Goal: Obtain resource: Obtain resource

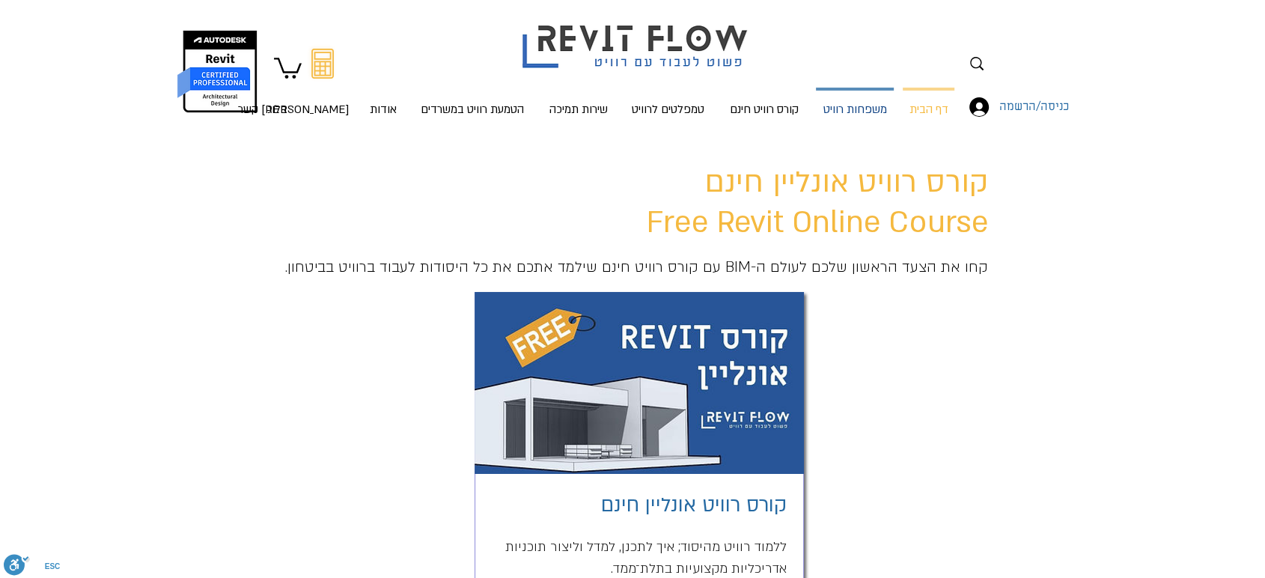
click at [828, 115] on p "משפחות רוויט" at bounding box center [855, 111] width 76 height 40
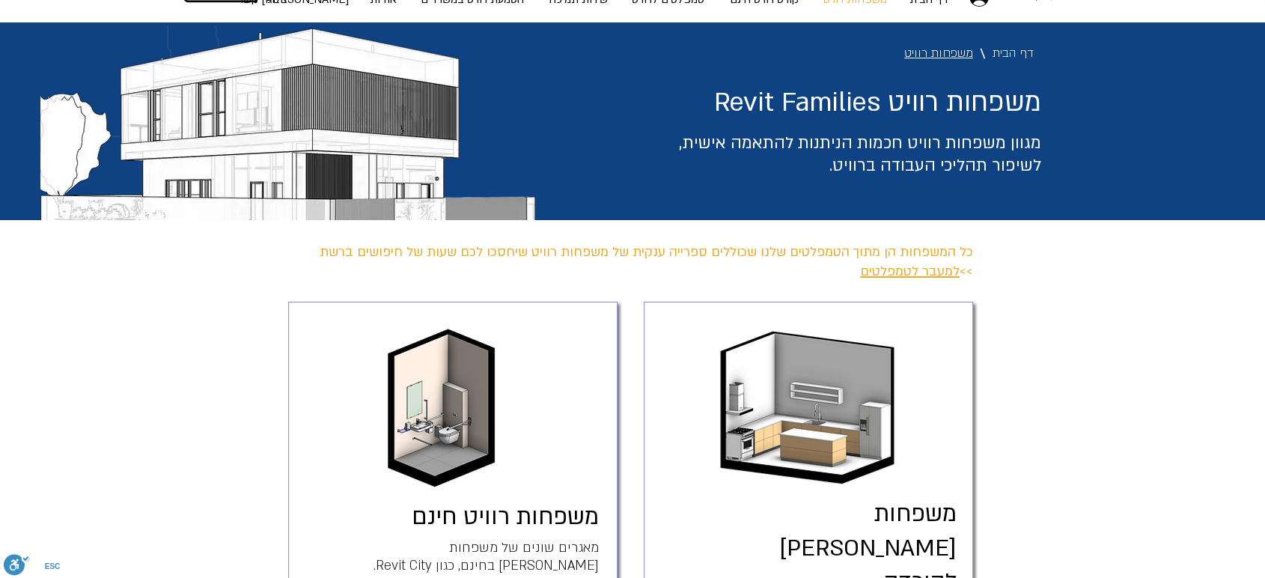
scroll to position [83, 0]
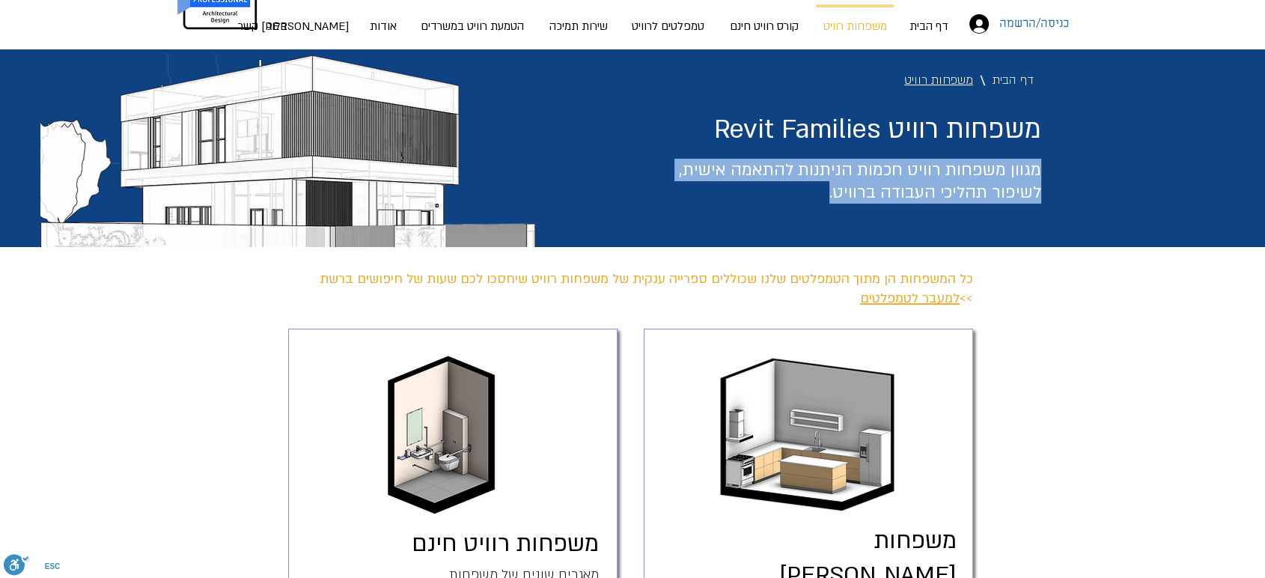
drag, startPoint x: 787, startPoint y: 192, endPoint x: 1037, endPoint y: 172, distance: 250.0
click at [1037, 172] on h3 "מגוון משפחות רוויט חכמות הניתנות להתאמה אישית, לשיפור תהליכי העבודה ברוויט." at bounding box center [840, 181] width 401 height 45
copy span "מגוון משפחות רוויט חכמות הניתנות להתאמה אישית, לשיפור תהליכי העבודה ברוויט."
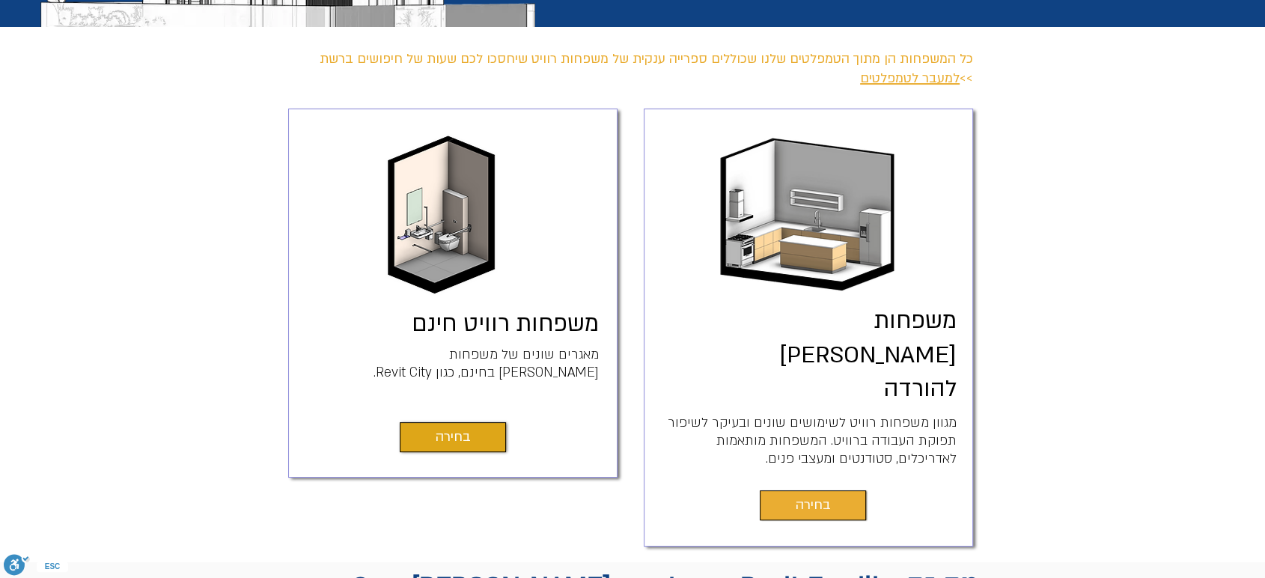
scroll to position [332, 0]
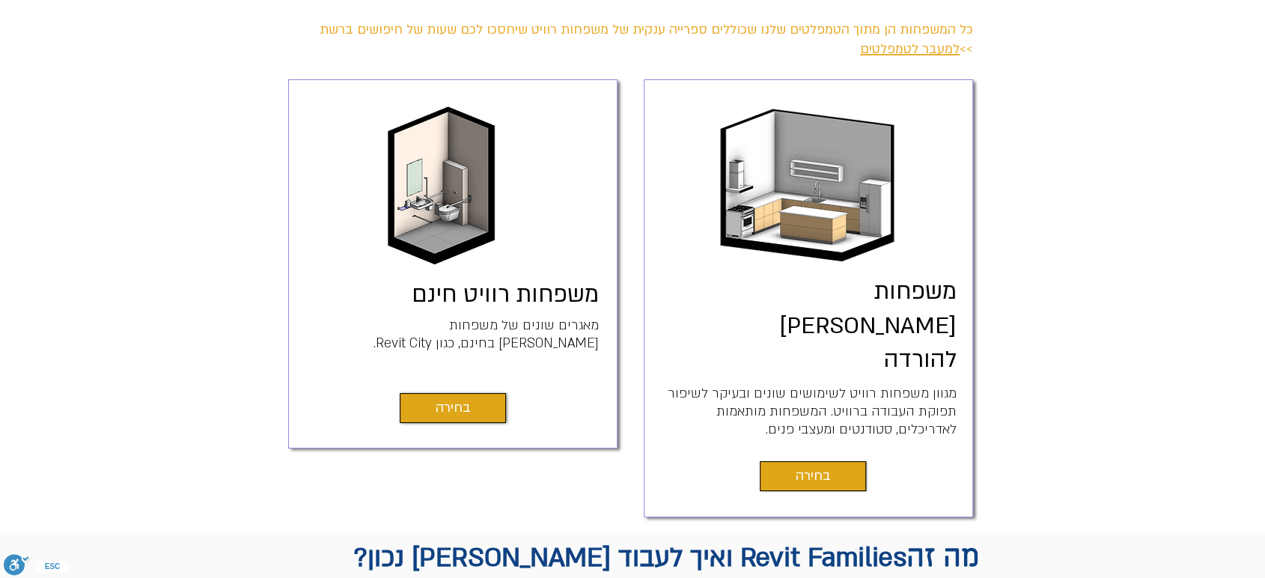
drag, startPoint x: 754, startPoint y: 361, endPoint x: 952, endPoint y: 330, distance: 200.1
click at [952, 385] on p "מגוון משפחות רוויט לשימושים שונים ובעיקר לשיפור תפוקת העבודה ברוויט. המשפחות מו…" at bounding box center [812, 412] width 290 height 54
copy span "מגוון משפחות רוויט לשימושים שונים ובעיקר לשיפור תפוקת העבודה ברוויט. המשפחות מו…"
click at [820, 466] on span "בחירה" at bounding box center [813, 476] width 35 height 21
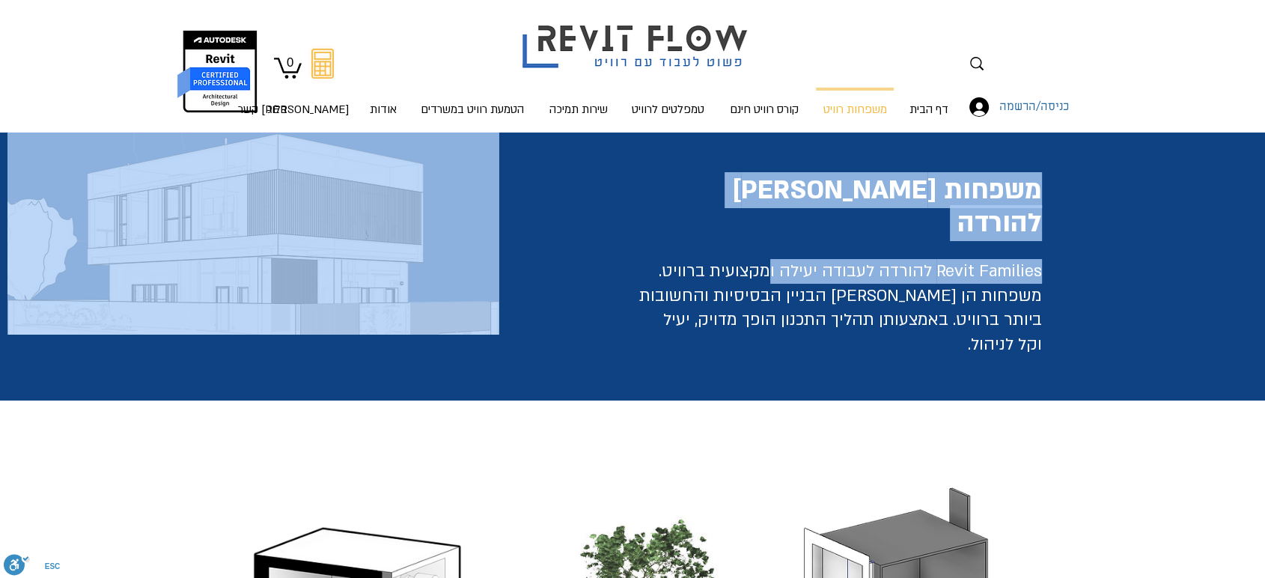
drag, startPoint x: 1046, startPoint y: 244, endPoint x: 771, endPoint y: 241, distance: 274.7
click at [771, 241] on div "משפחות [PERSON_NAME] להורדה Revit Families להורדה לעבודה יעילה ומקצועית ברוויט.…" at bounding box center [632, 266] width 1265 height 268
click at [771, 260] on span "Revit Families להורדה לעבודה יעילה ומקצועית ברוויט." at bounding box center [850, 271] width 383 height 22
drag, startPoint x: 644, startPoint y: 239, endPoint x: 1051, endPoint y: 242, distance: 407.1
click at [1051, 242] on div "משפחות רוויט להורדה Revit Families להורדה לעבודה יעילה ומקצועית ברוויט. משפחות …" at bounding box center [632, 266] width 1265 height 268
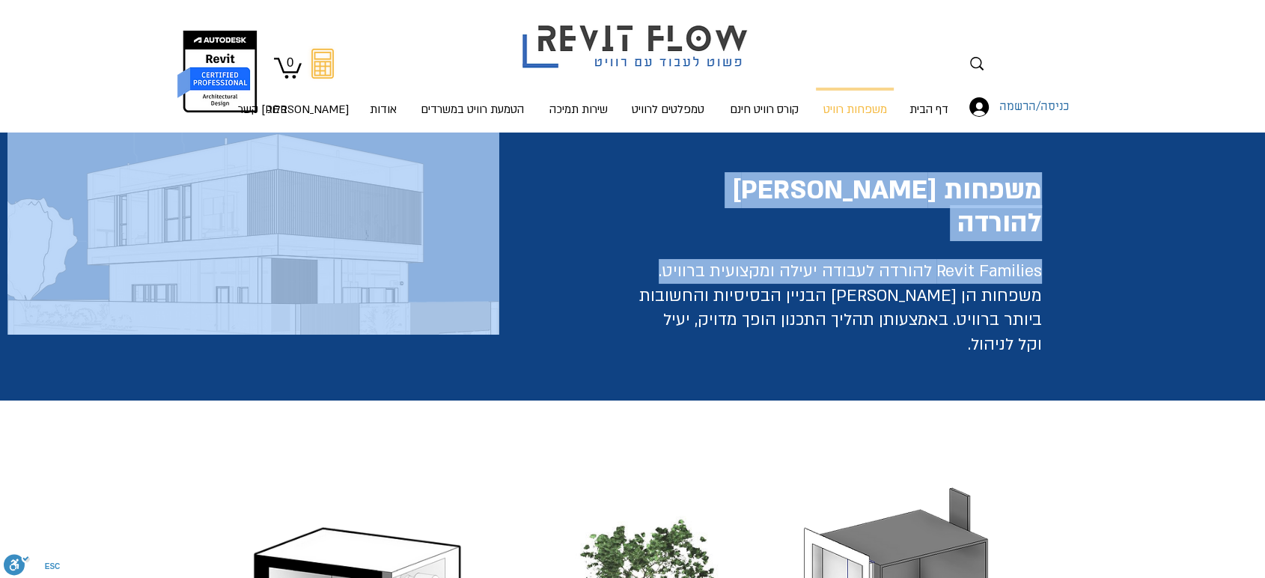
click at [897, 260] on span "Revit Families להורדה לעבודה יעילה ומקצועית ברוויט." at bounding box center [850, 271] width 383 height 22
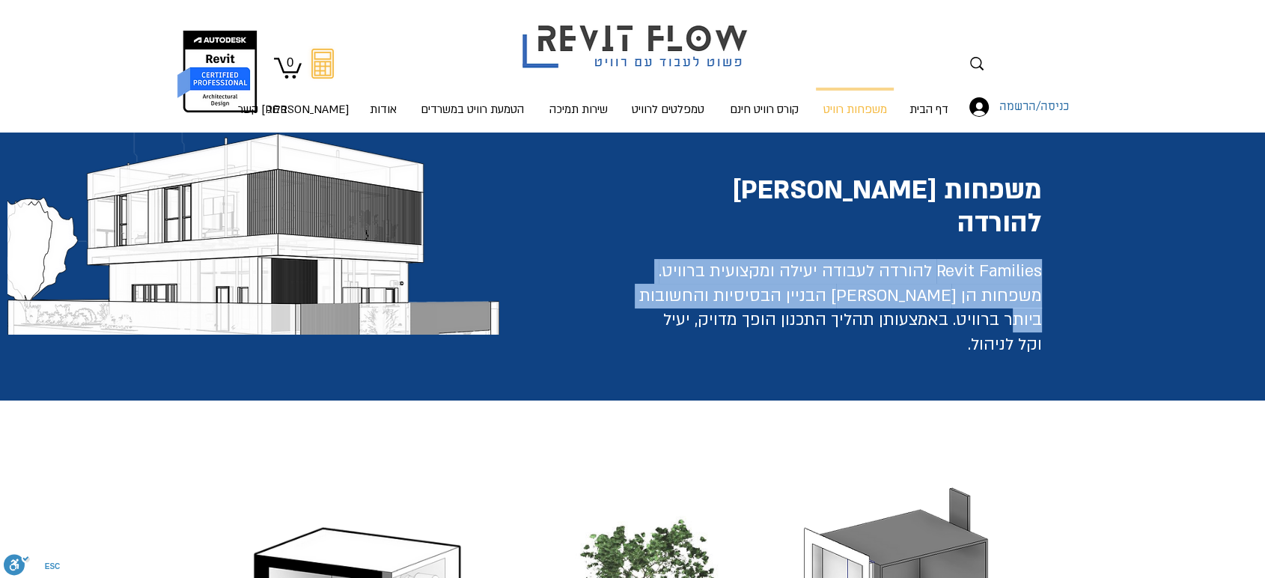
drag, startPoint x: 638, startPoint y: 263, endPoint x: 1037, endPoint y: 239, distance: 400.4
click at [1037, 259] on h2 "Revit Families להורדה לעבודה יעילה ומקצועית ברוויט. משפחות הן אבני הבניין הבסיס…" at bounding box center [838, 307] width 406 height 97
copy span "Revit Families להורדה לעבודה יעילה ומקצועית ברוויט. משפחות הן אבני הבניין הבסיס…"
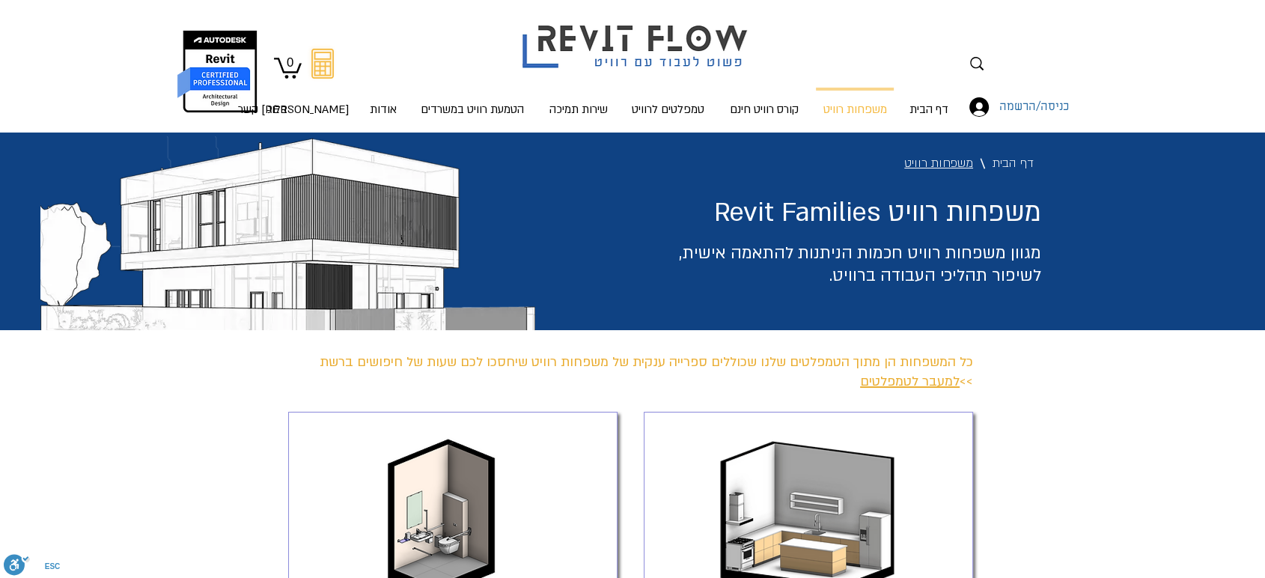
scroll to position [332, 0]
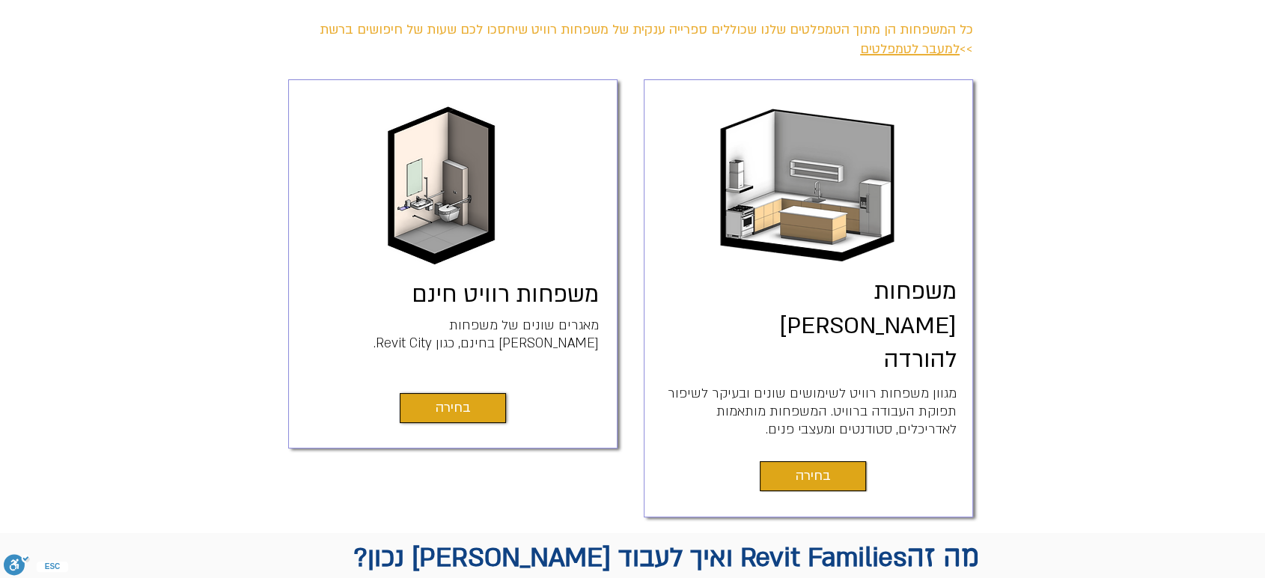
drag, startPoint x: 760, startPoint y: 361, endPoint x: 953, endPoint y: 331, distance: 194.8
click at [953, 385] on p "מגוון משפחות רוויט לשימושים שונים ובעיקר לשיפור תפוקת העבודה ברוויט. המשפחות מו…" at bounding box center [812, 412] width 290 height 54
copy span "מגוון משפחות רוויט לשימושים שונים ובעיקר לשיפור תפוקת העבודה ברוויט. המשפחות מו…"
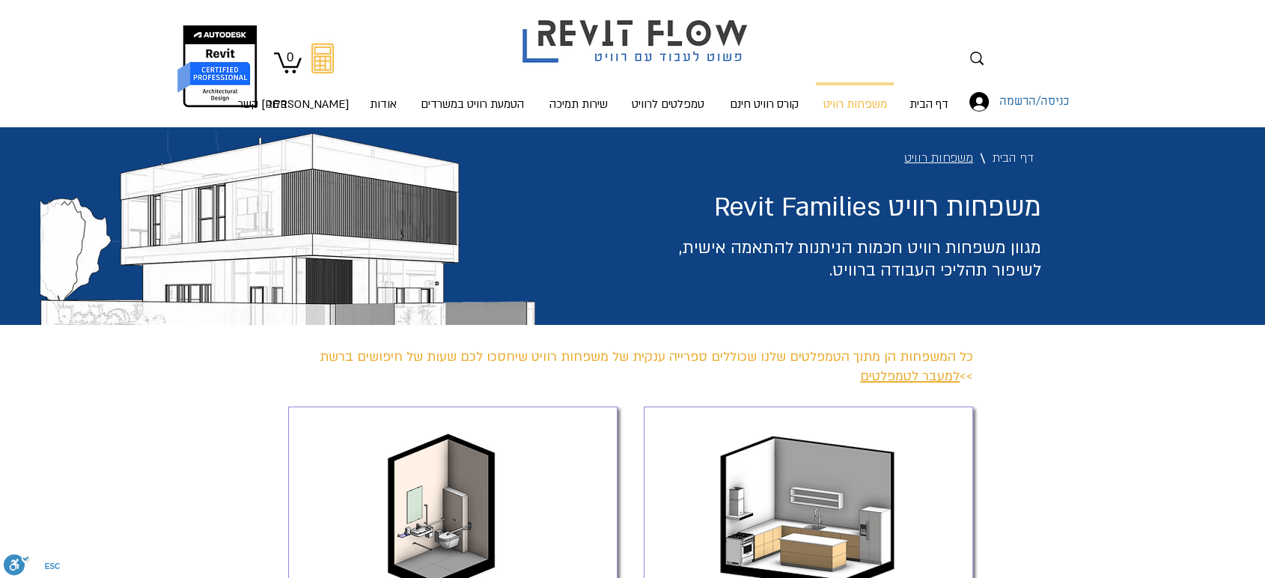
scroll to position [0, 0]
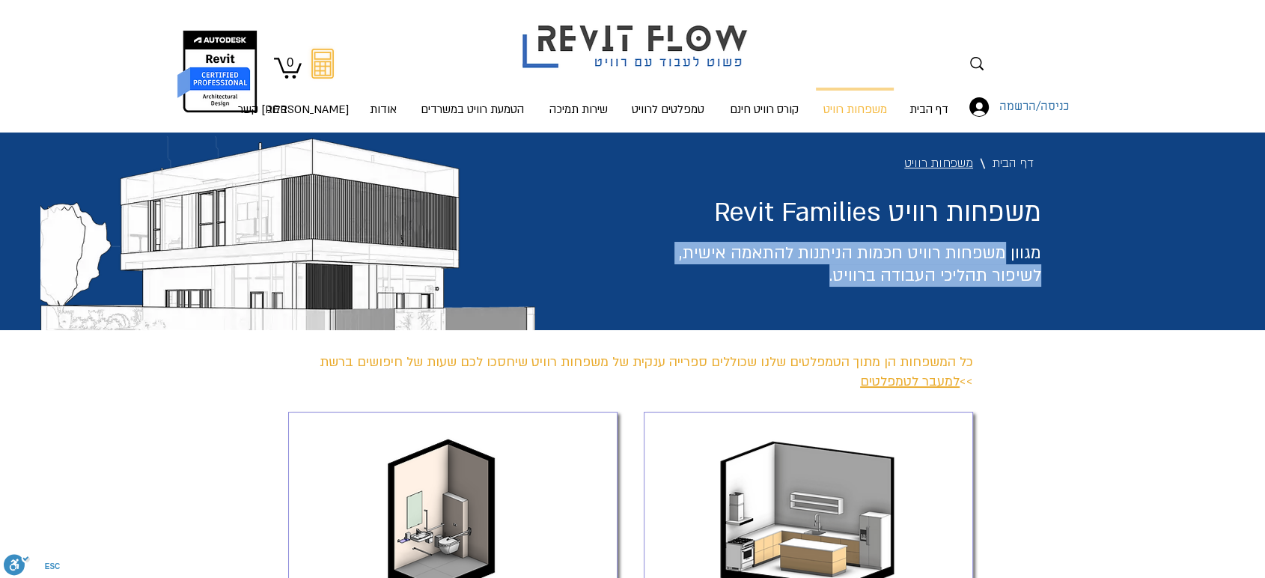
drag, startPoint x: 831, startPoint y: 275, endPoint x: 1004, endPoint y: 256, distance: 173.9
click at [1004, 256] on h3 "מגוון משפחות רוויט חכמות הניתנות להתאמה אישית, לשיפור תהליכי העבודה ברוויט." at bounding box center [840, 264] width 401 height 45
copy span "משפחות רוויט חכמות הניתנות להתאמה אישית, לשיפור תהליכי העבודה ברוויט."
